Goal: Navigation & Orientation: Find specific page/section

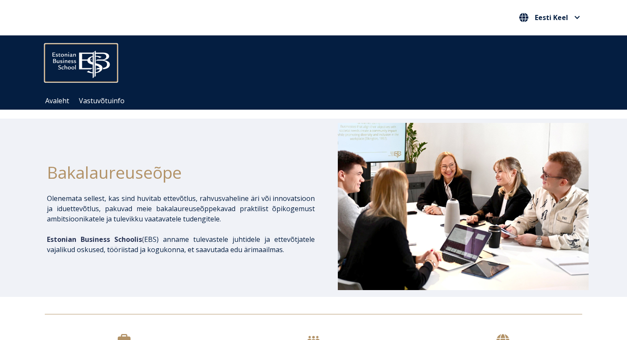
click at [90, 64] on img at bounding box center [81, 62] width 73 height 37
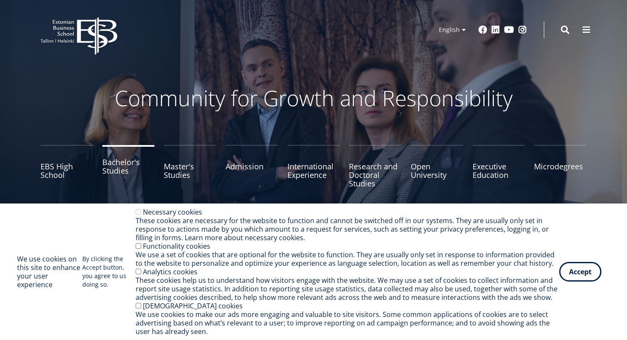
click at [116, 166] on link "Bachelor's Studies" at bounding box center [128, 166] width 52 height 43
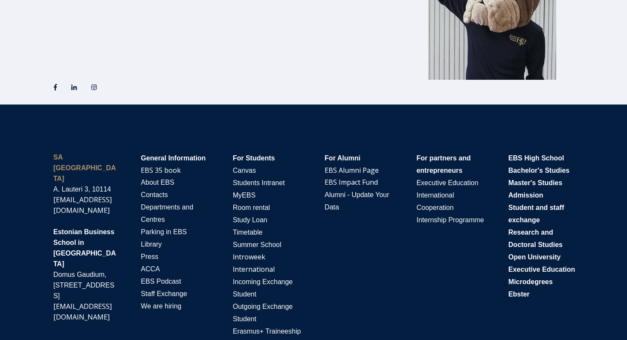
scroll to position [1429, 0]
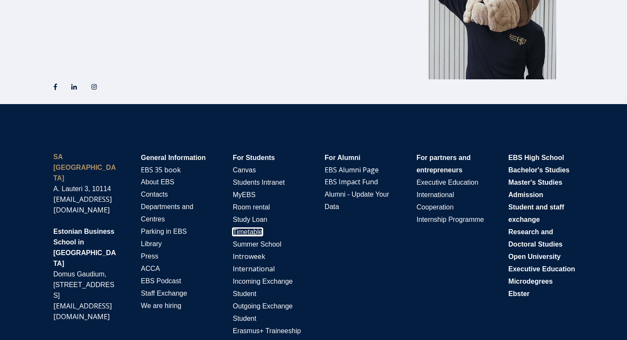
click at [252, 233] on span "Timetable" at bounding box center [248, 231] width 30 height 7
